Goal: Find specific page/section: Find specific page/section

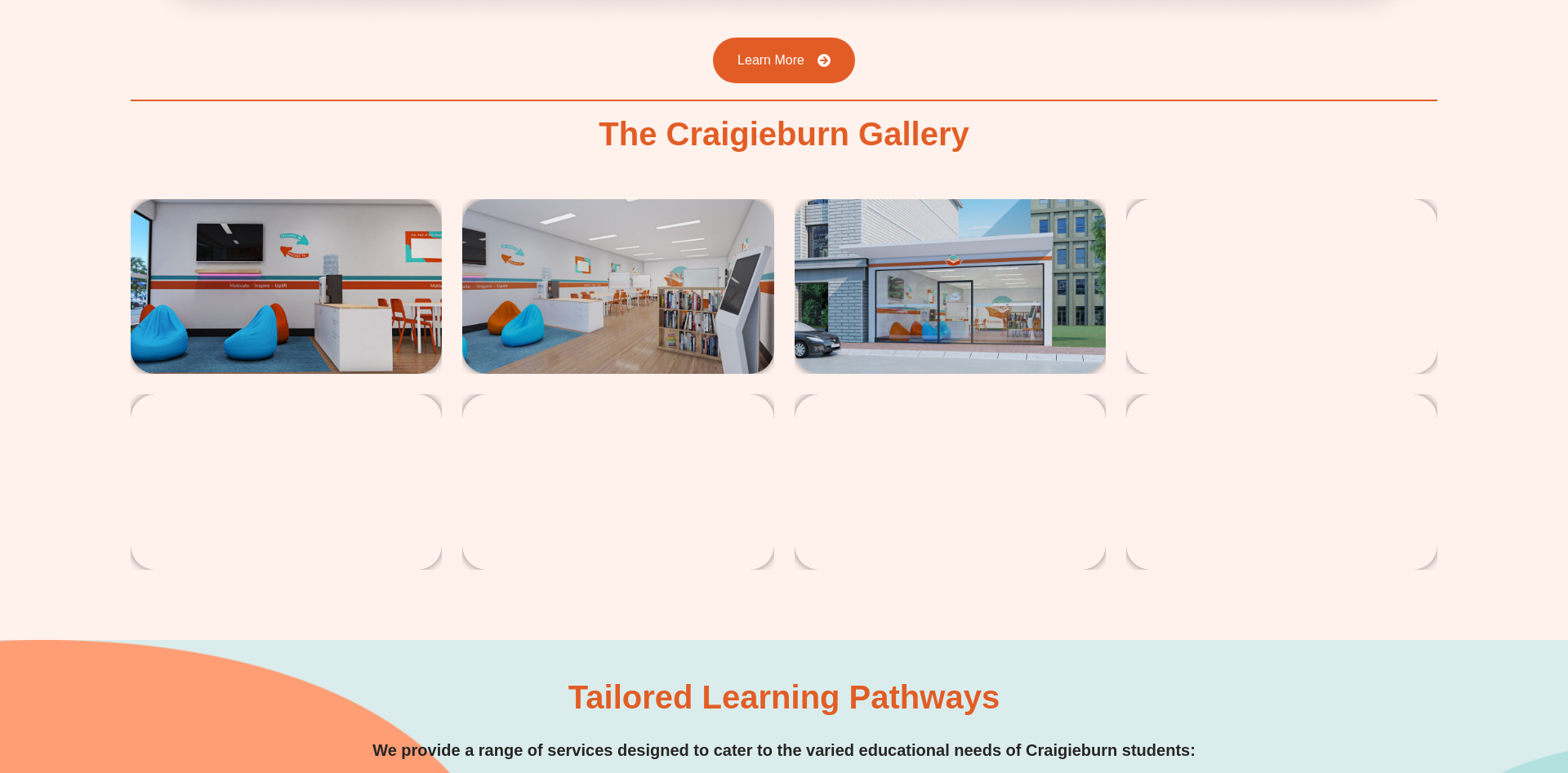
scroll to position [3080, 0]
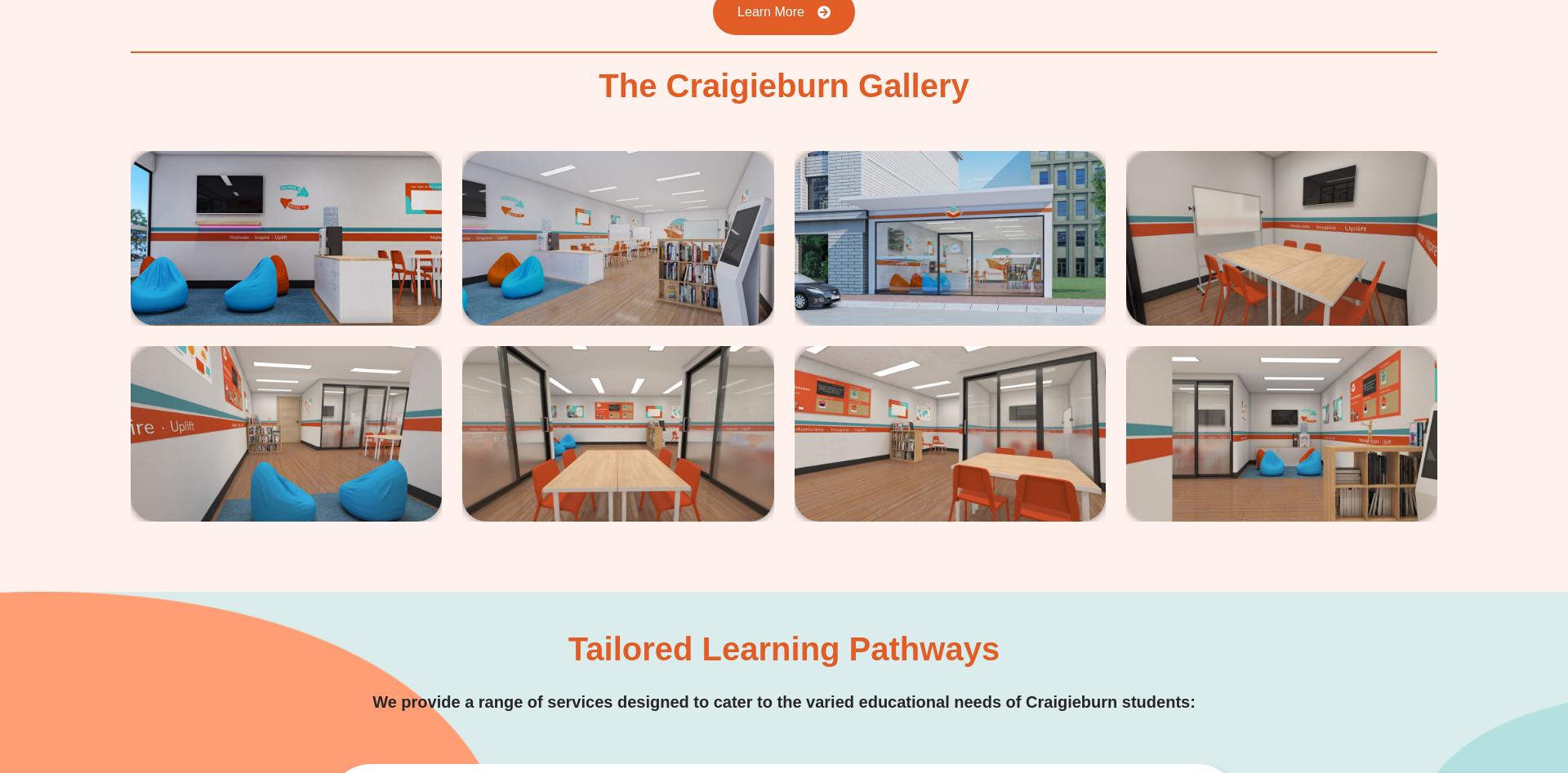
click at [289, 243] on img at bounding box center [286, 238] width 311 height 175
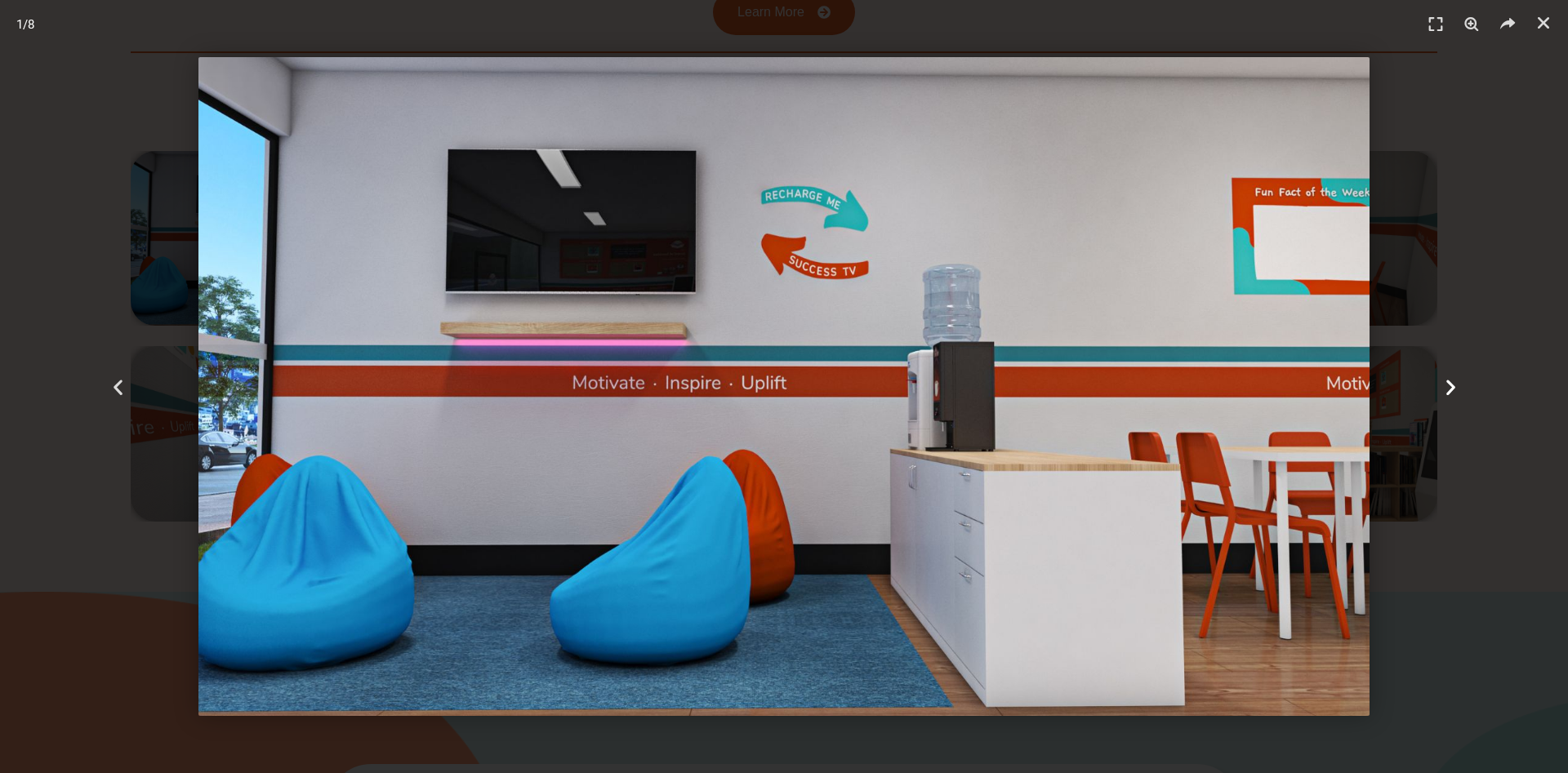
click at [1448, 386] on icon "Next slide" at bounding box center [1450, 386] width 20 height 20
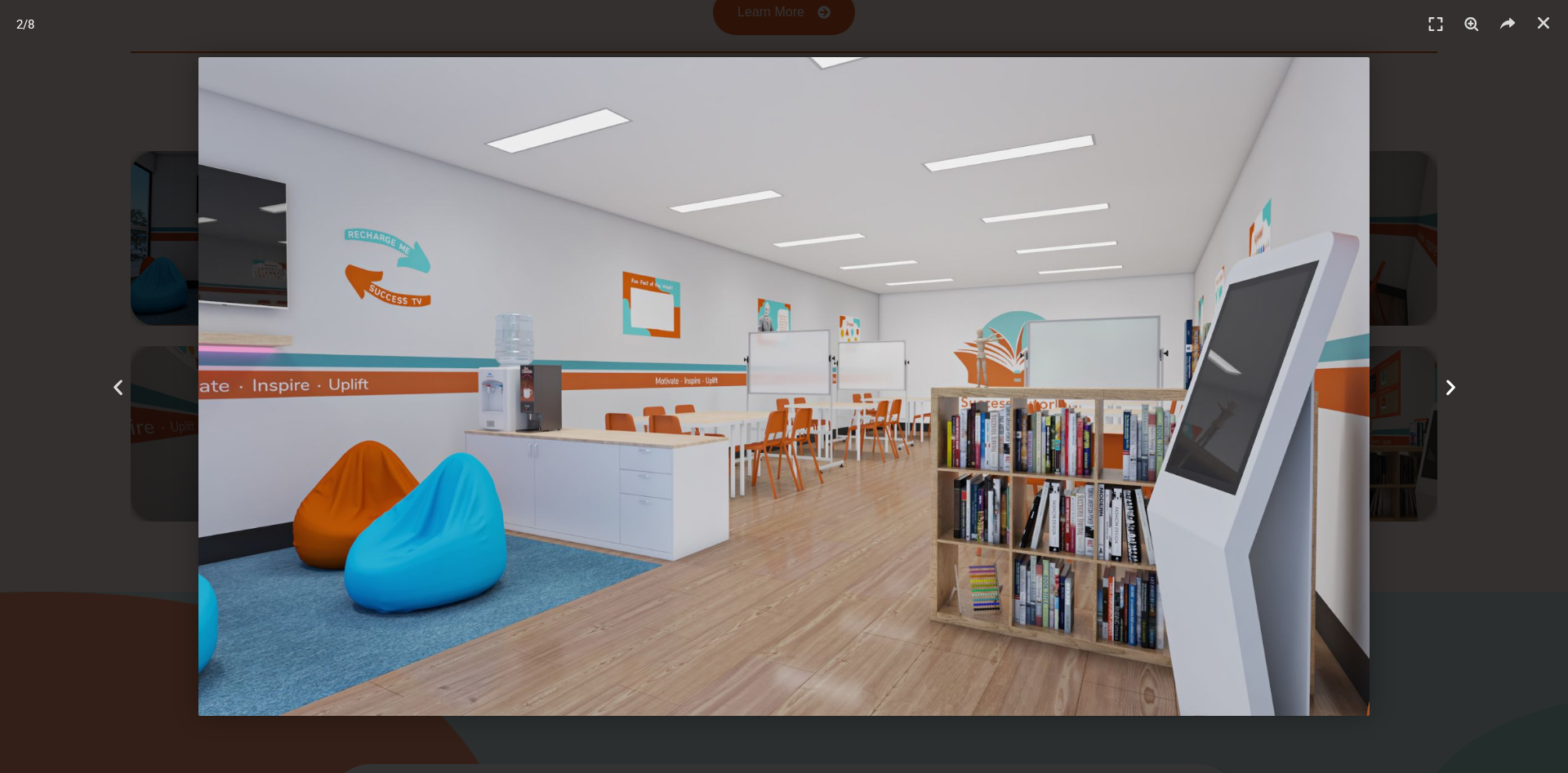
click at [1448, 386] on icon "Next slide" at bounding box center [1450, 386] width 20 height 20
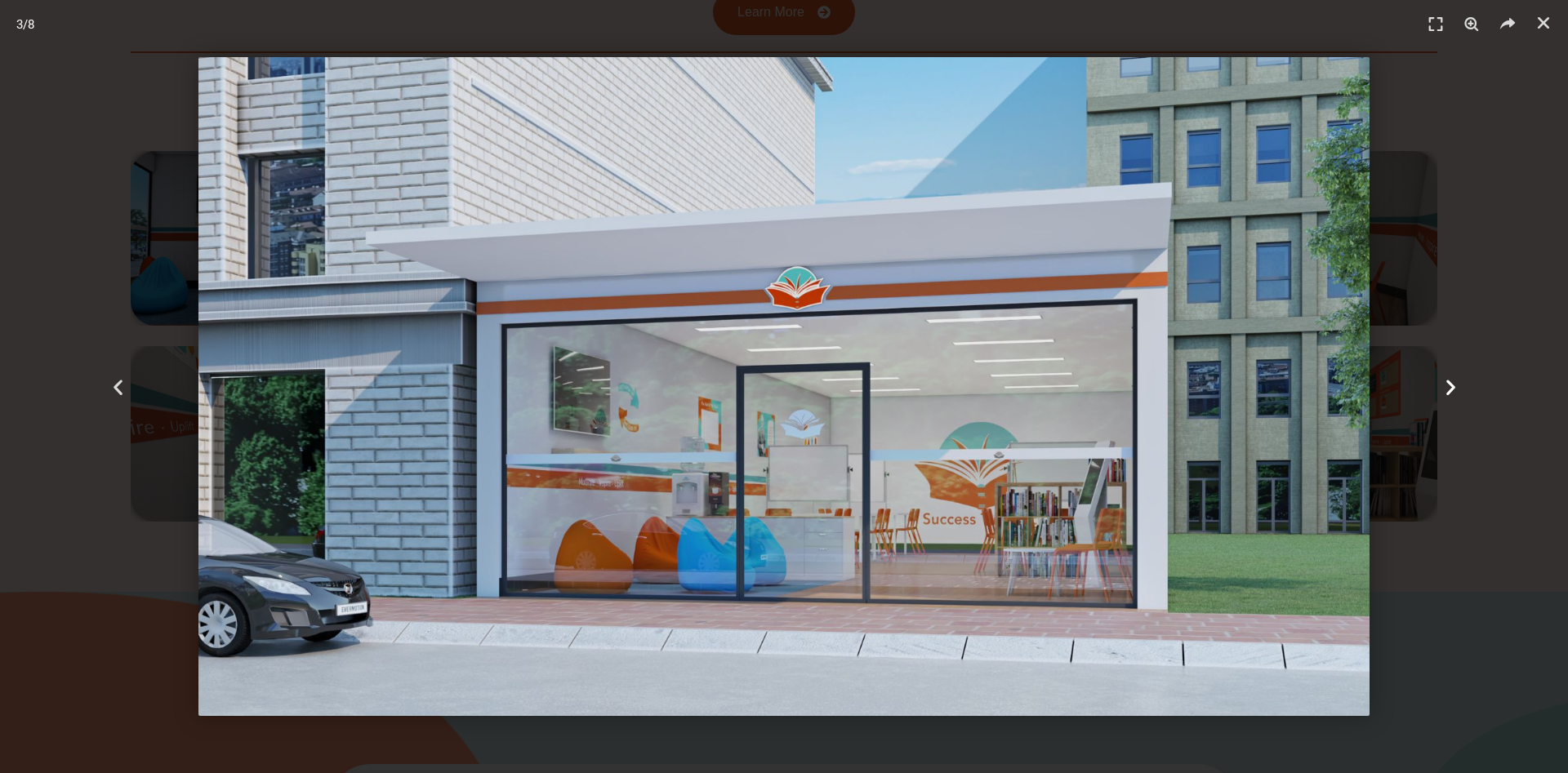
click at [1448, 386] on icon "Next slide" at bounding box center [1450, 386] width 20 height 20
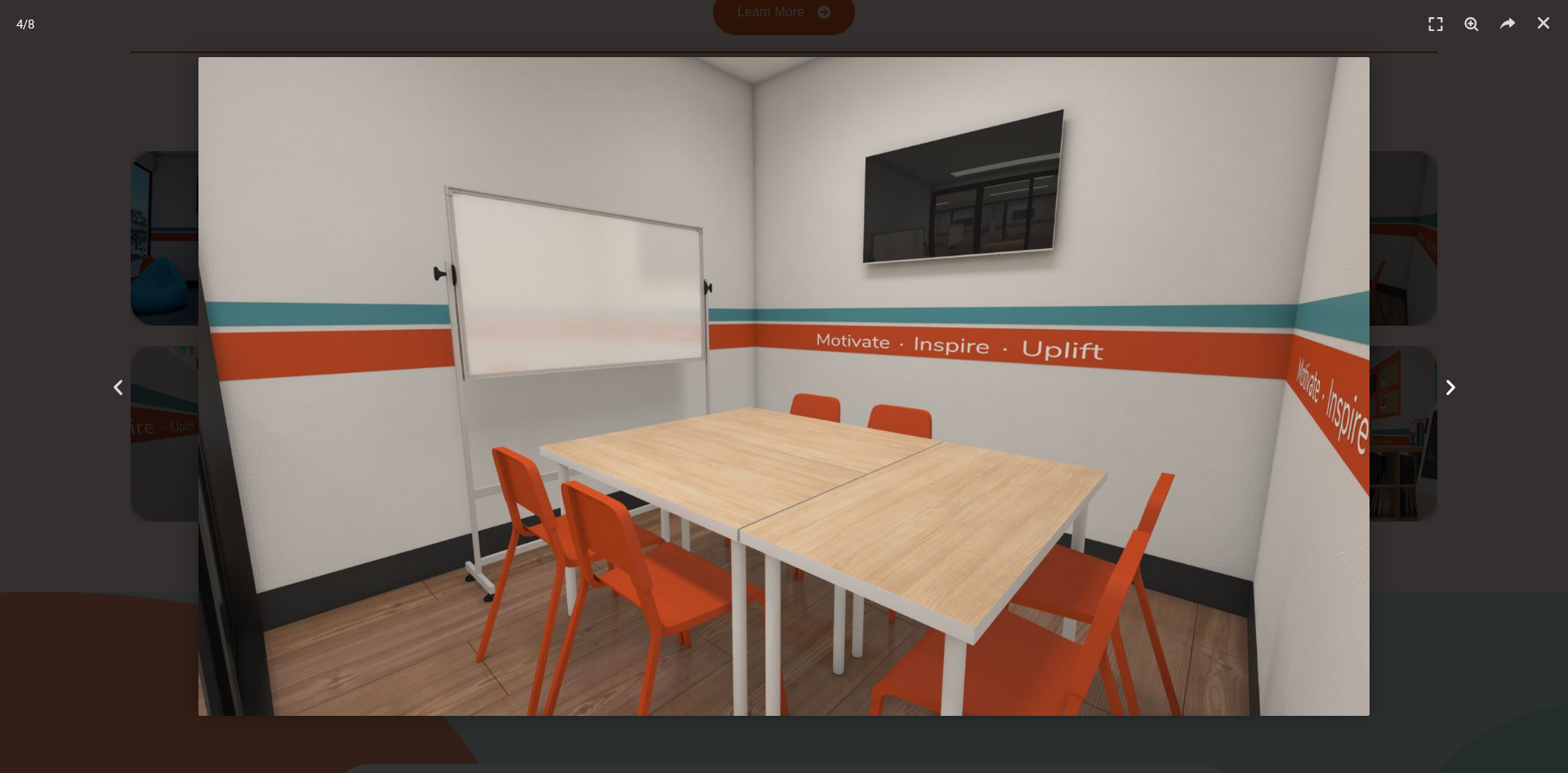
click at [1448, 386] on icon "Next slide" at bounding box center [1450, 386] width 20 height 20
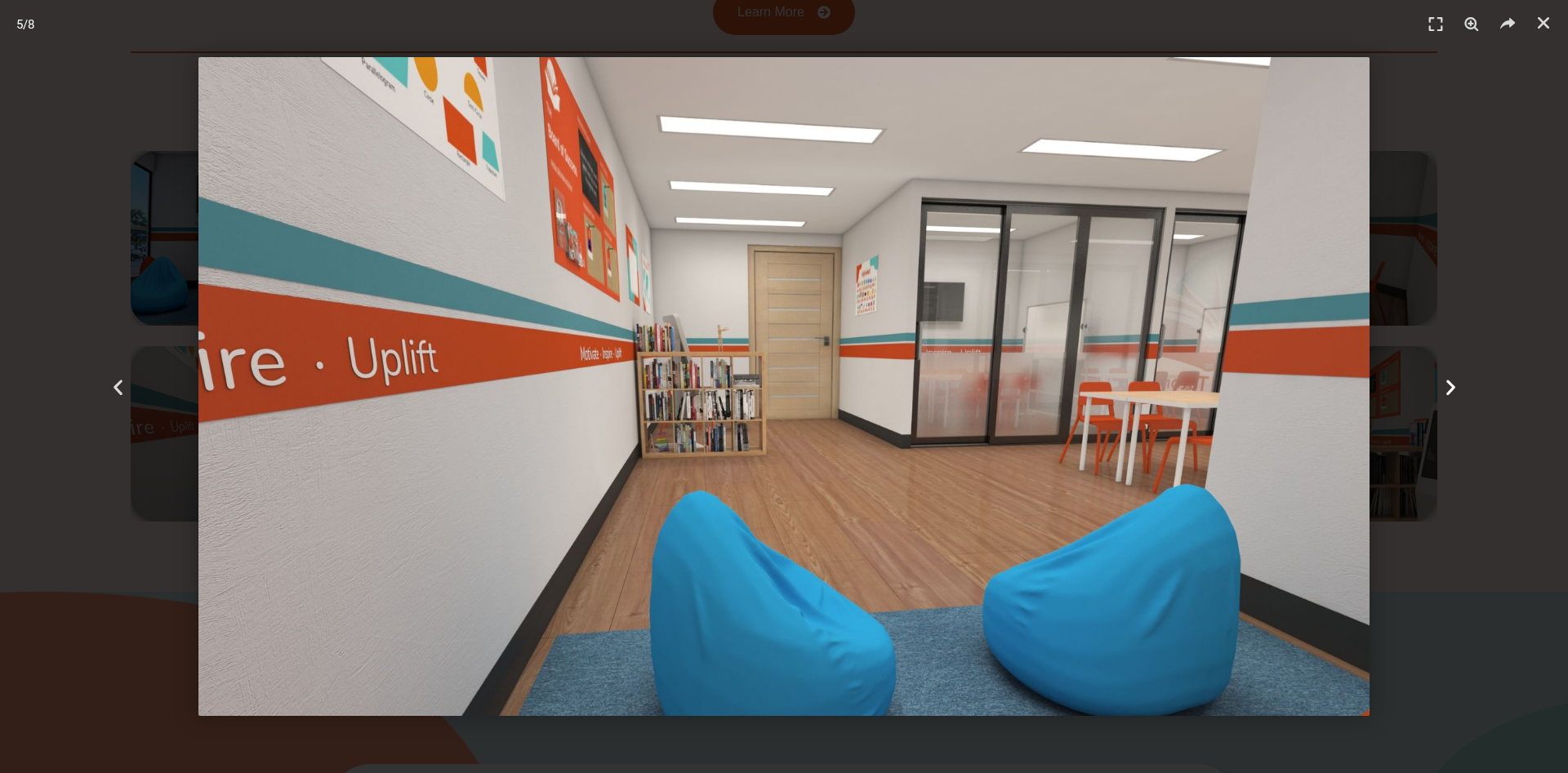
click at [1448, 386] on icon "Next slide" at bounding box center [1450, 386] width 20 height 20
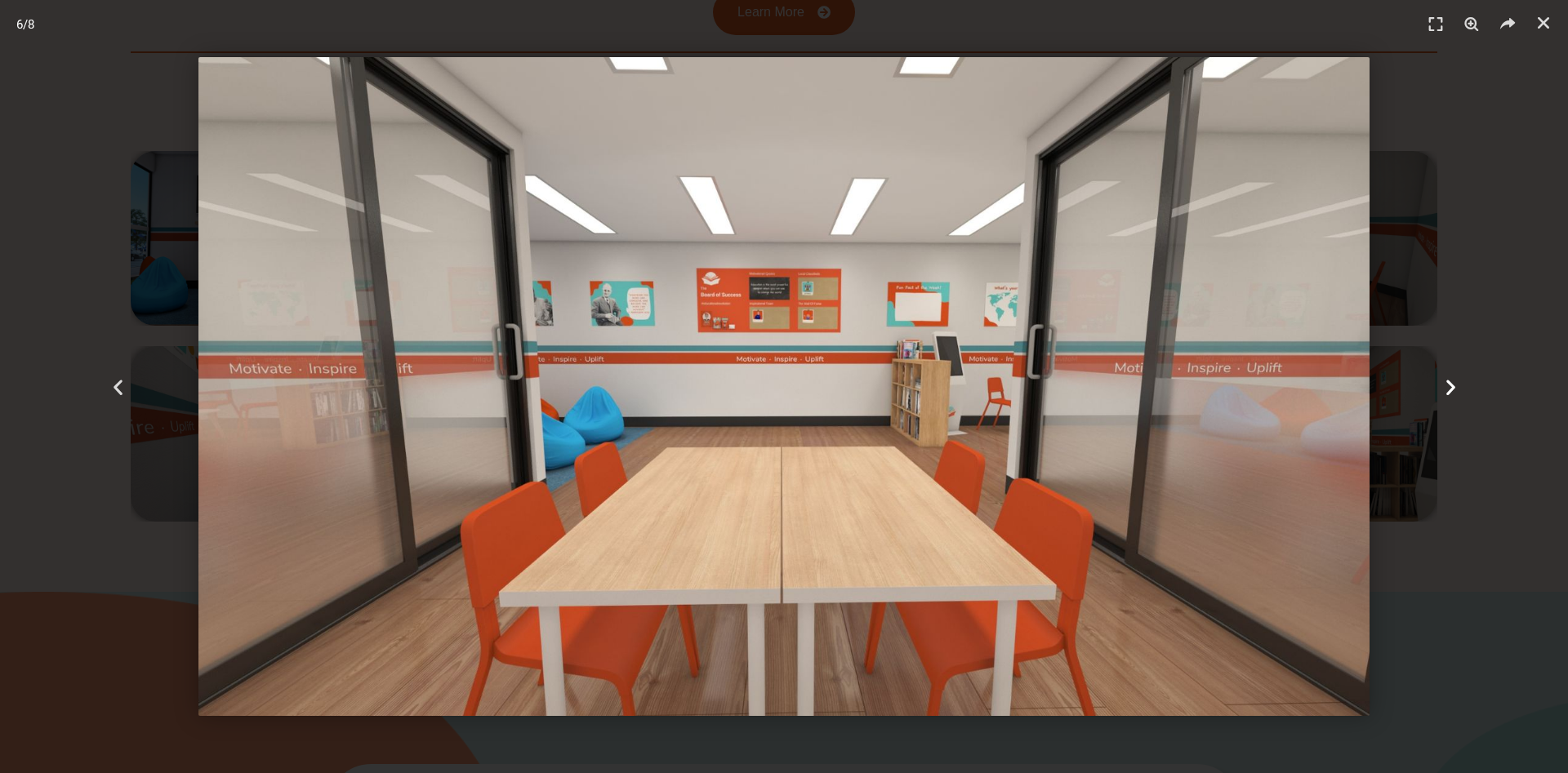
click at [1448, 386] on icon "Next slide" at bounding box center [1450, 386] width 20 height 20
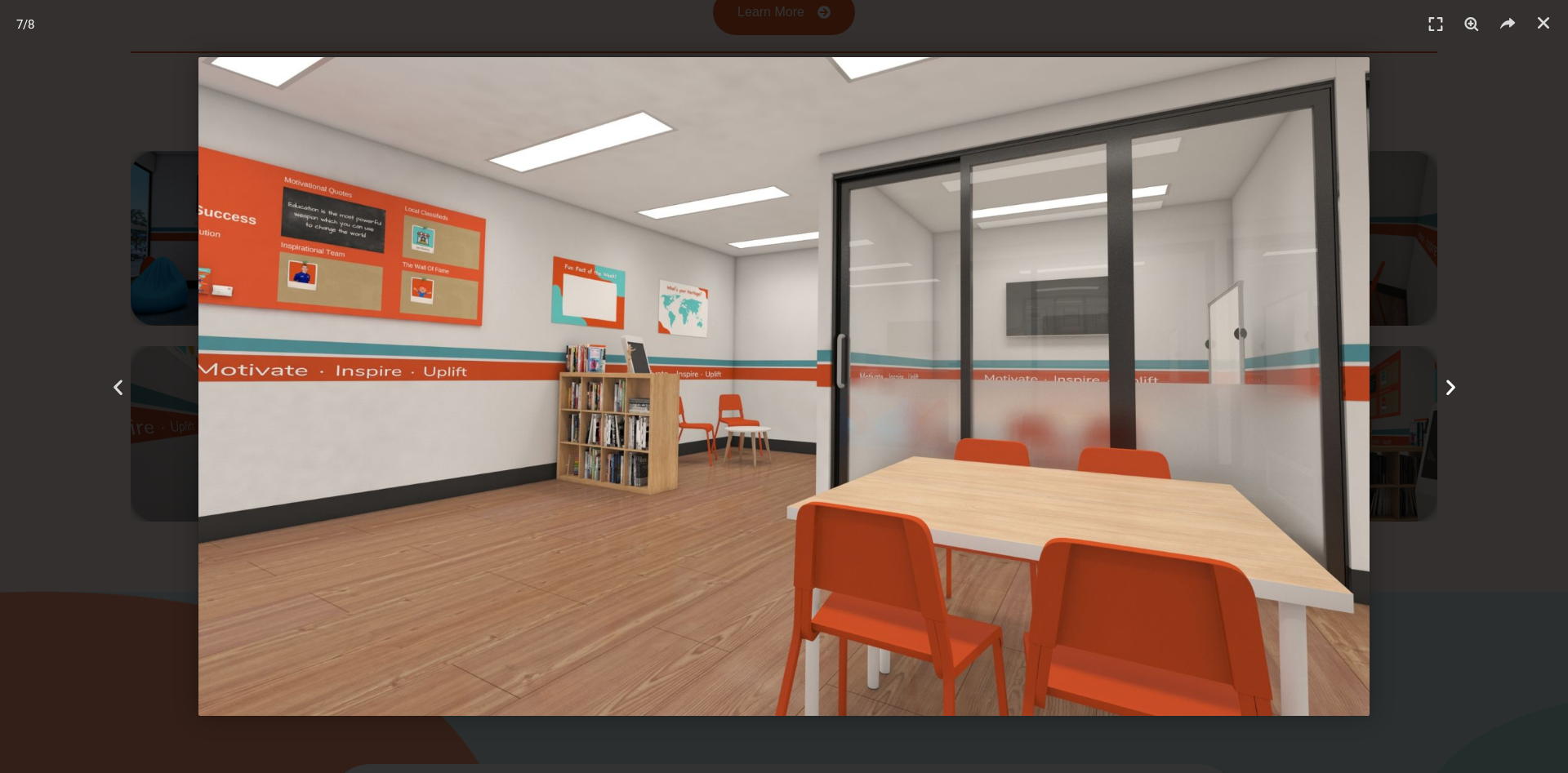
click at [1448, 386] on icon "Next slide" at bounding box center [1450, 386] width 20 height 20
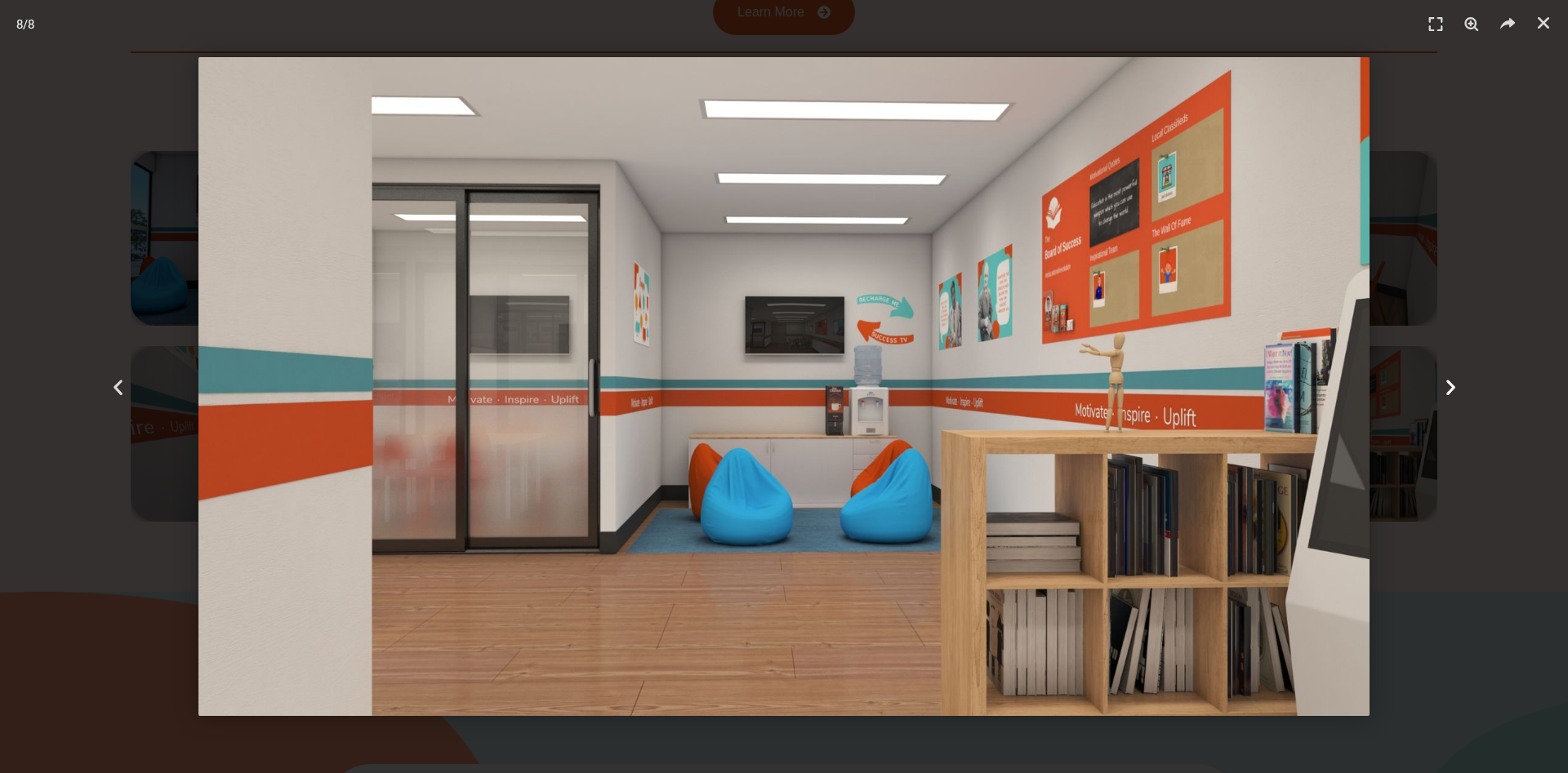
click at [1448, 386] on icon "Next slide" at bounding box center [1450, 386] width 20 height 20
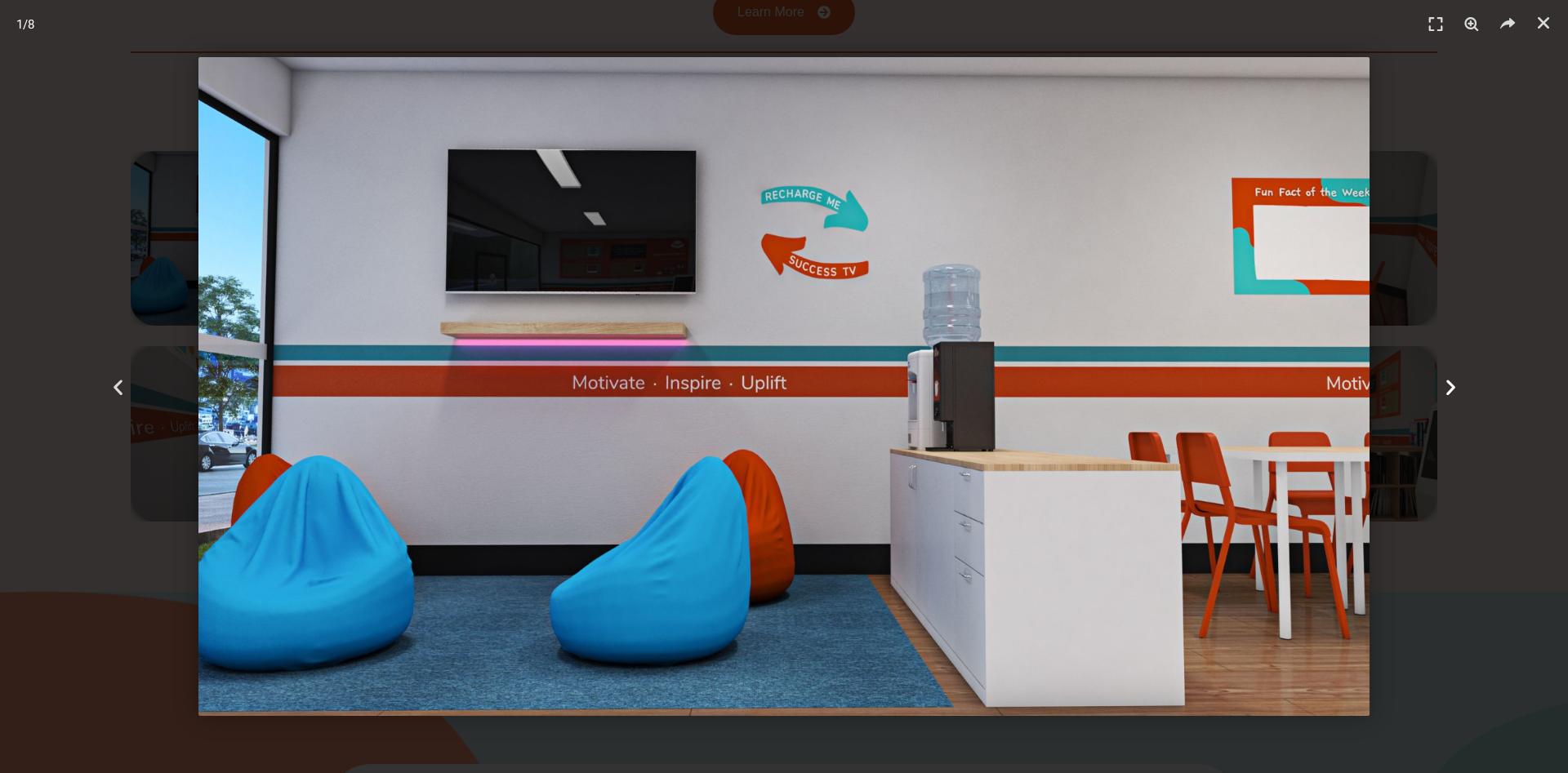
click at [1448, 386] on icon "Next slide" at bounding box center [1450, 386] width 20 height 20
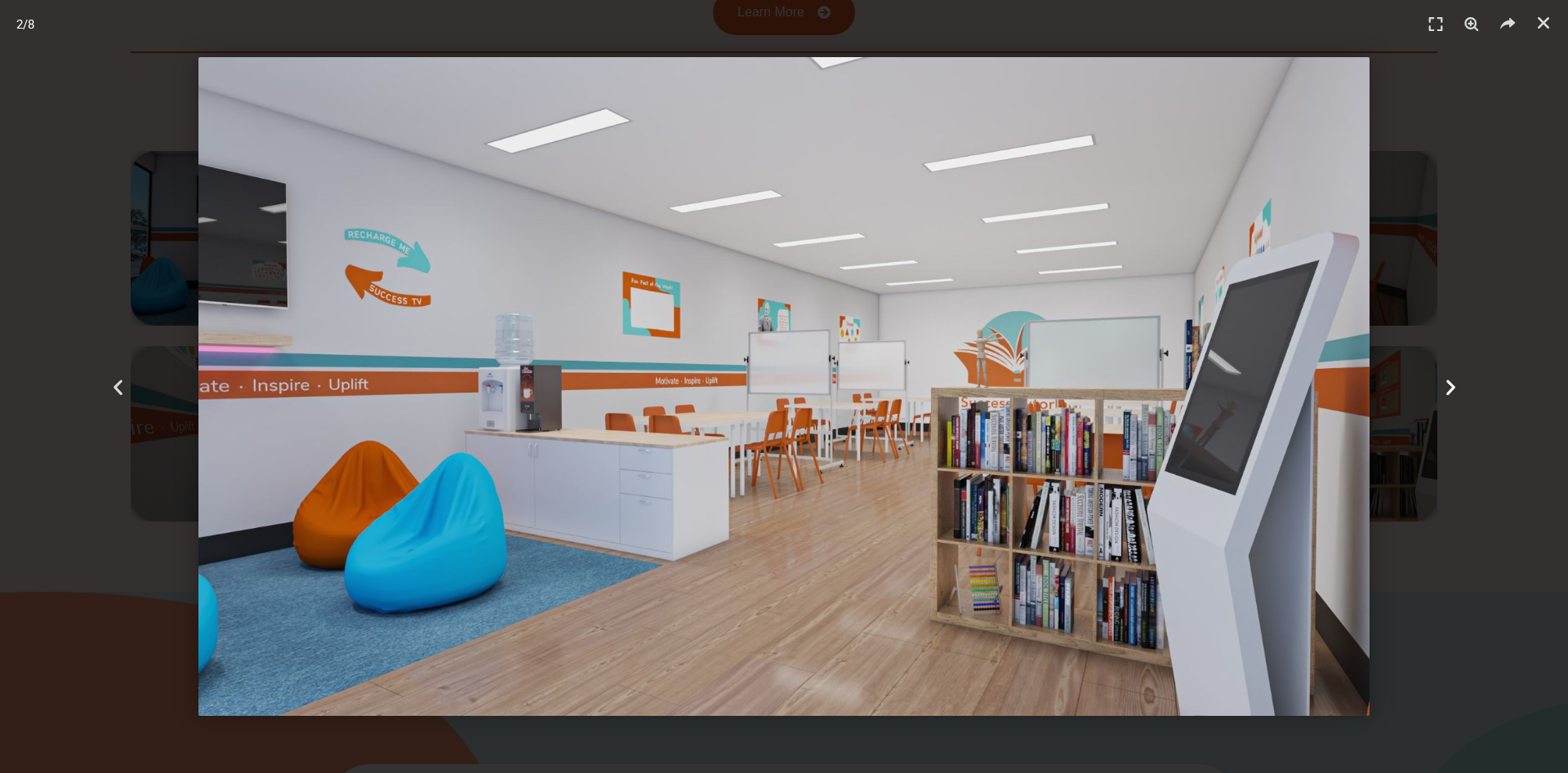
click at [1448, 386] on icon "Next slide" at bounding box center [1450, 386] width 20 height 20
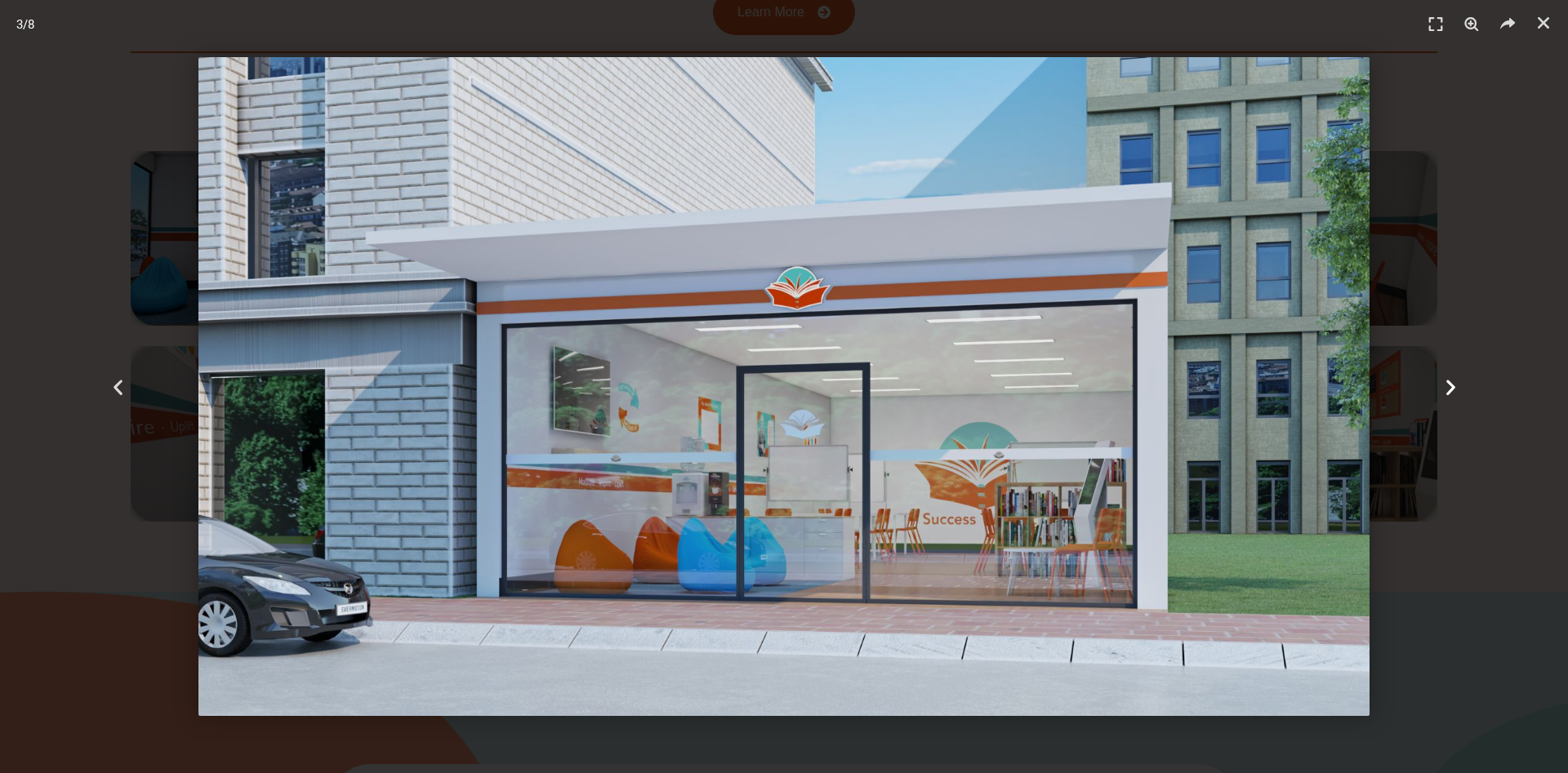
click at [1448, 386] on icon "Next slide" at bounding box center [1450, 386] width 20 height 20
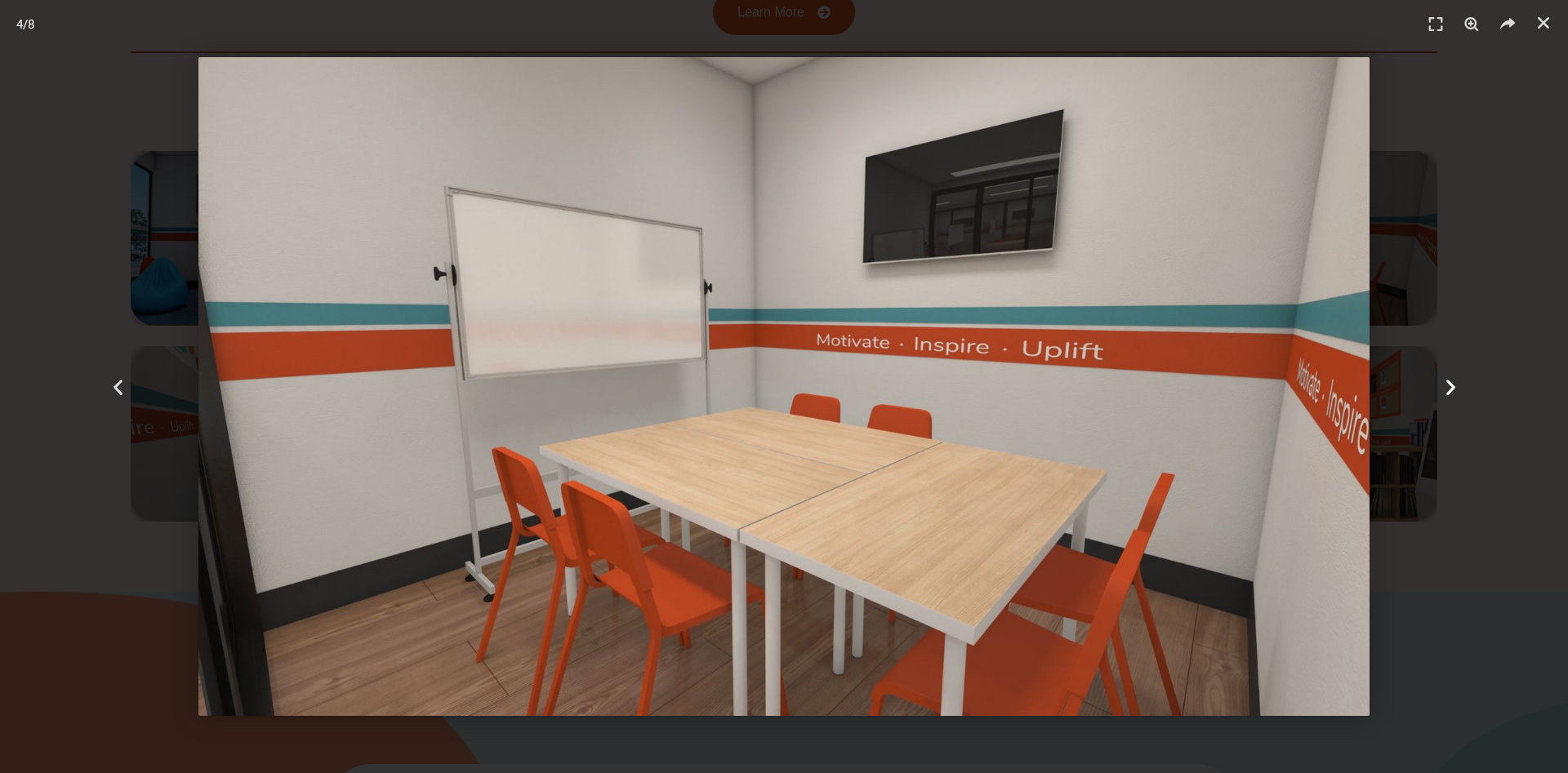
click at [1448, 386] on icon "Next slide" at bounding box center [1450, 386] width 20 height 20
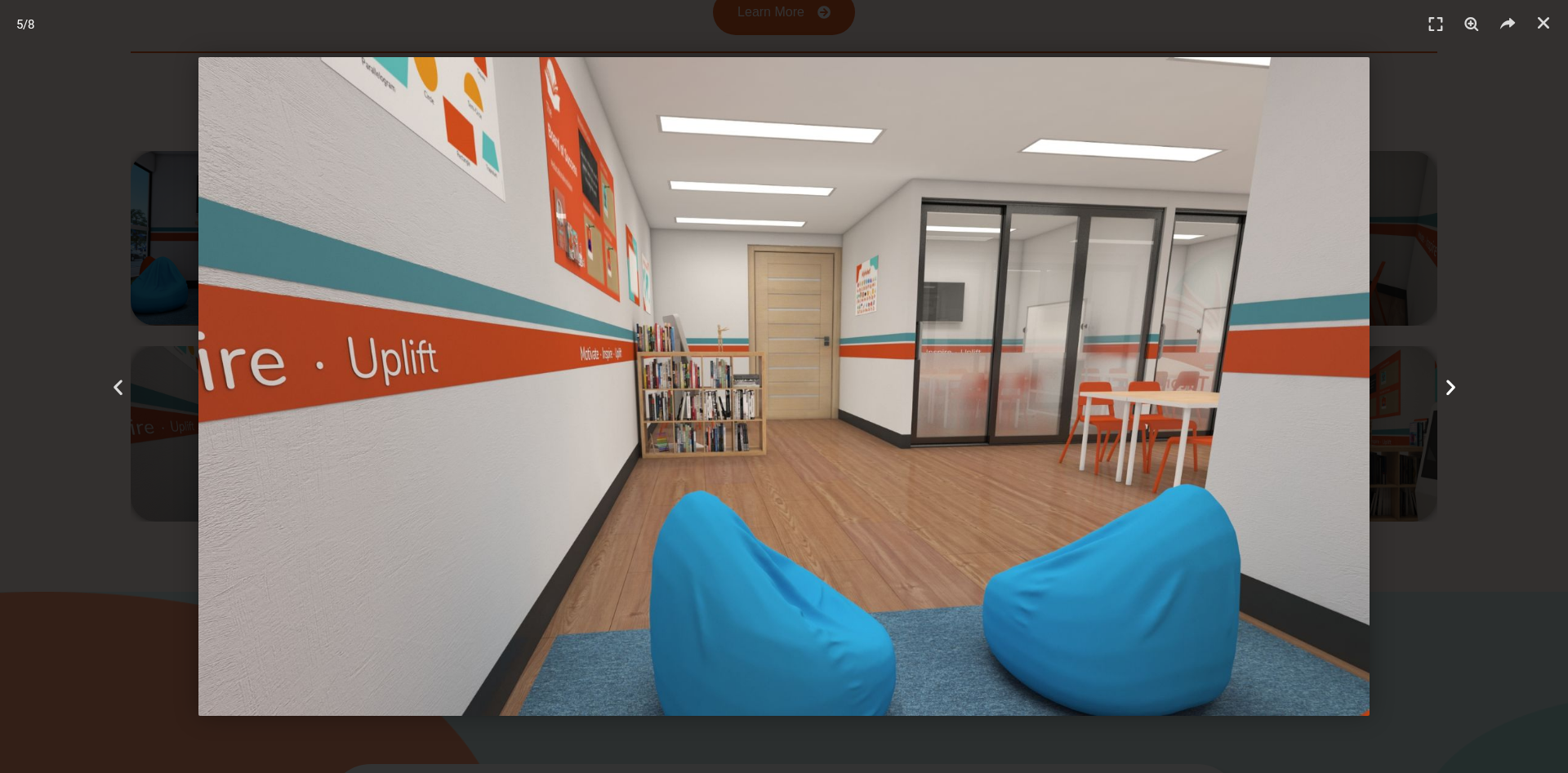
click at [1448, 386] on icon "Next slide" at bounding box center [1450, 386] width 20 height 20
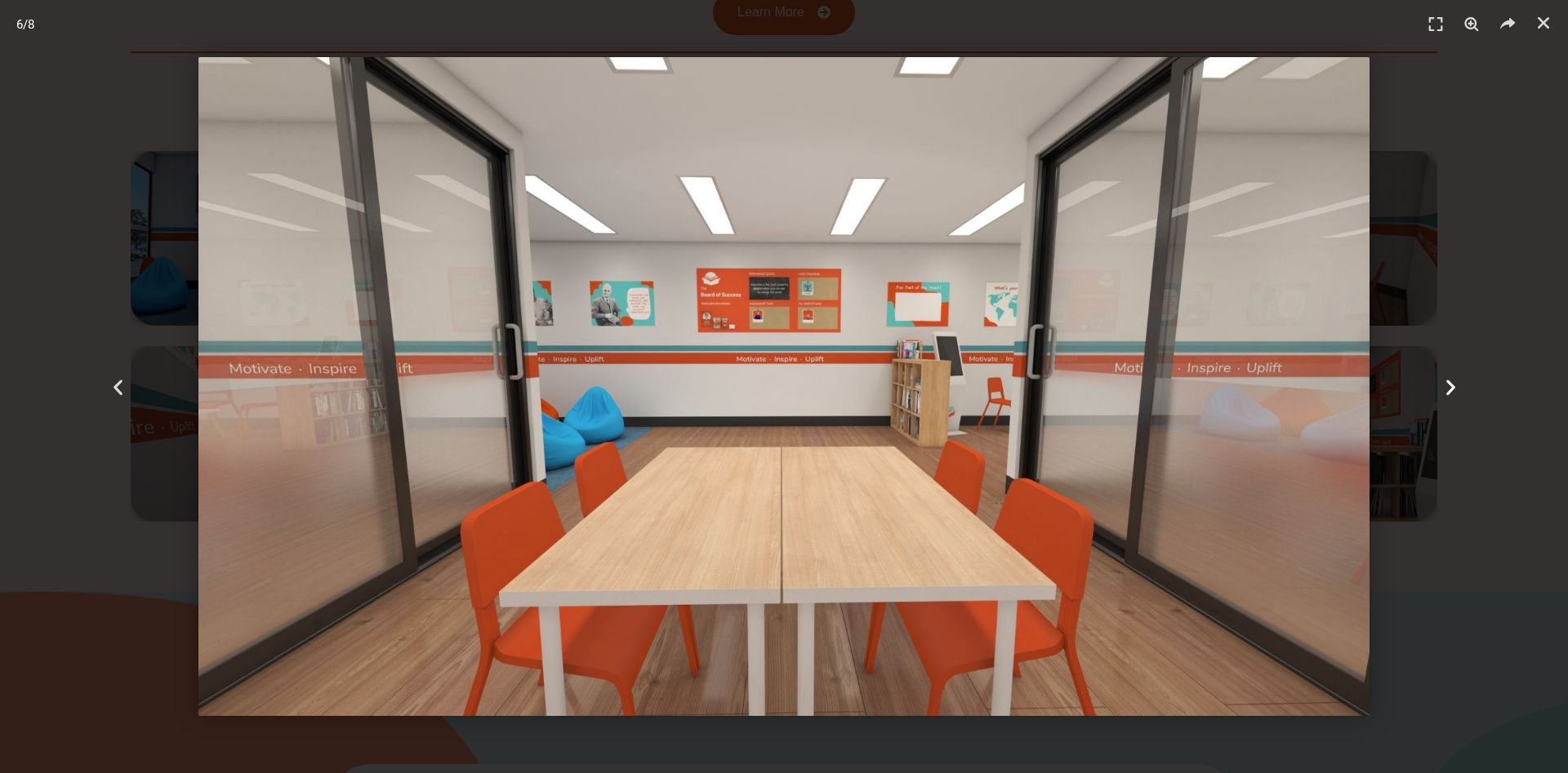
click at [1448, 386] on icon "Next slide" at bounding box center [1450, 386] width 20 height 20
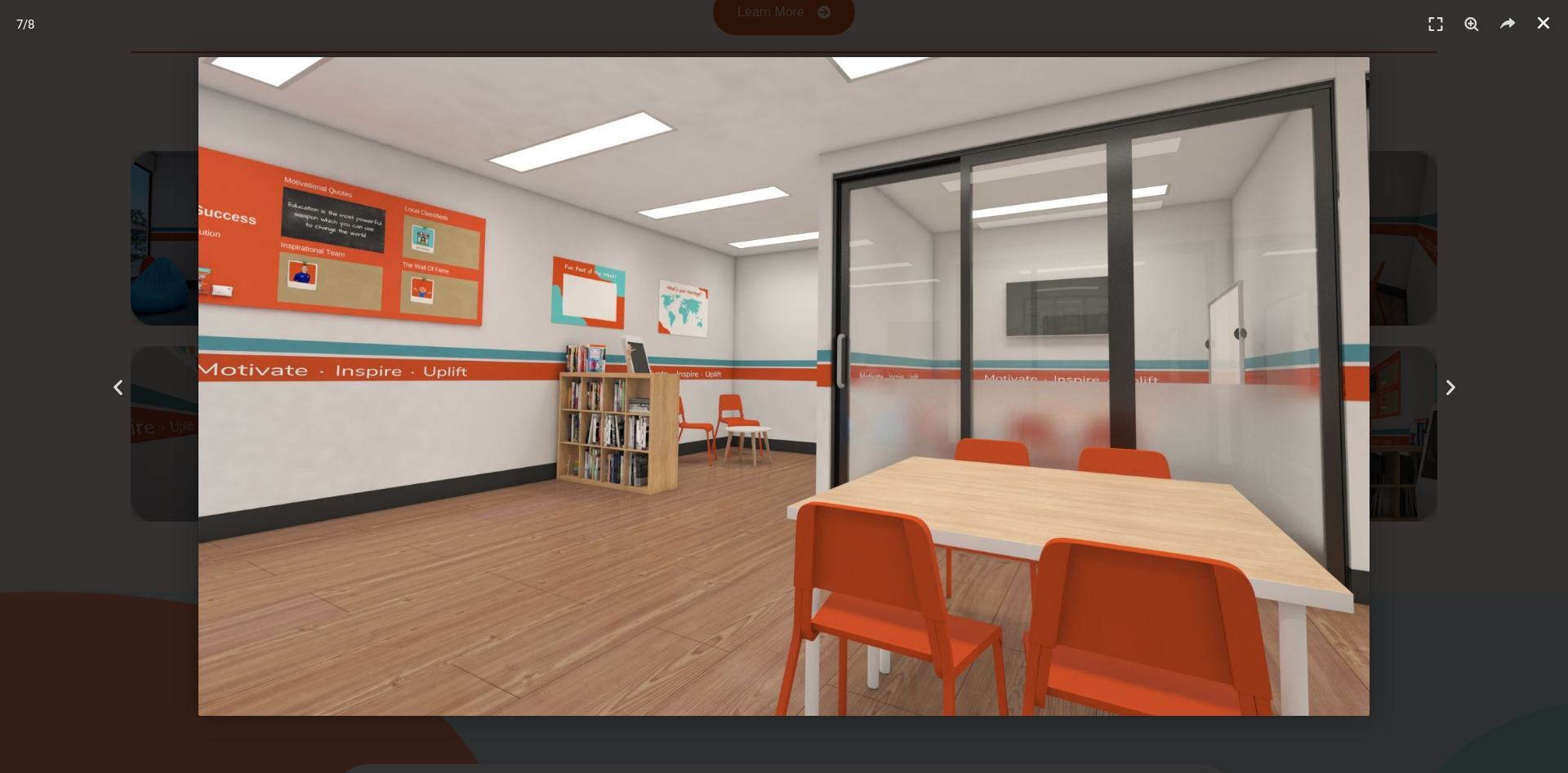
click at [1546, 18] on icon "Close (Esc)" at bounding box center [1543, 22] width 16 height 16
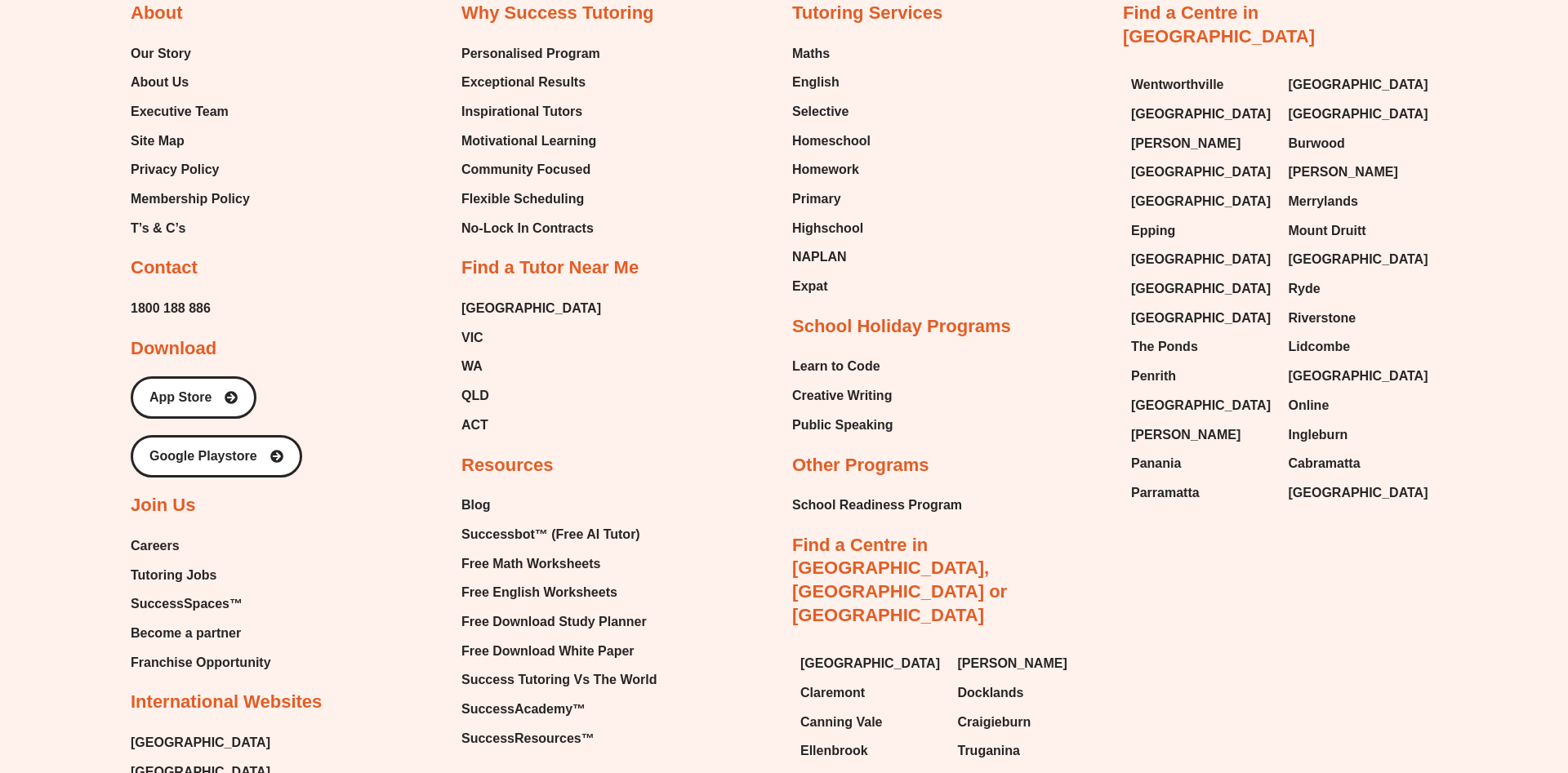
scroll to position [10306, 0]
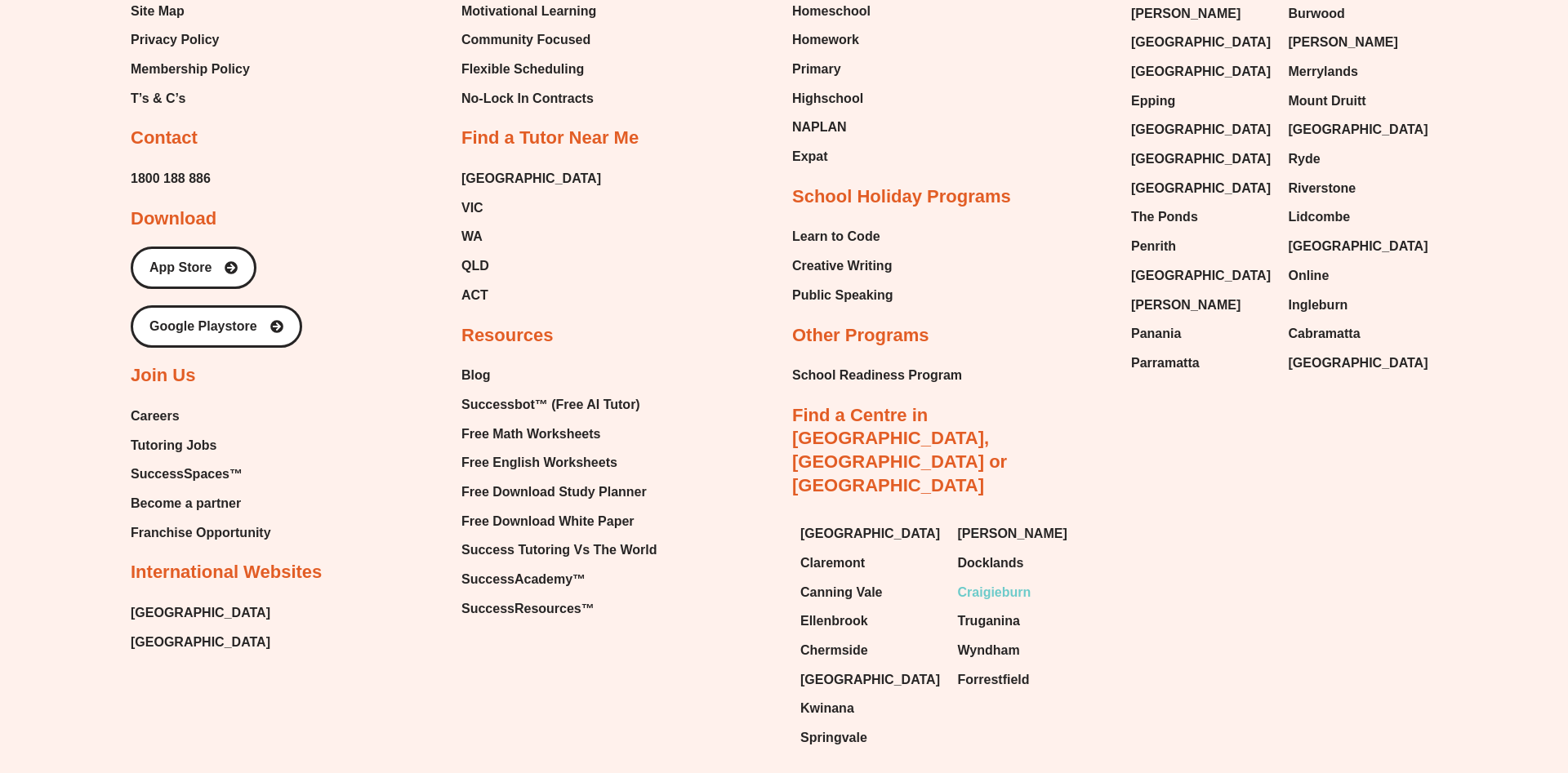
click at [986, 580] on span "Craigieburn" at bounding box center [994, 592] width 73 height 24
